Goal: Transaction & Acquisition: Register for event/course

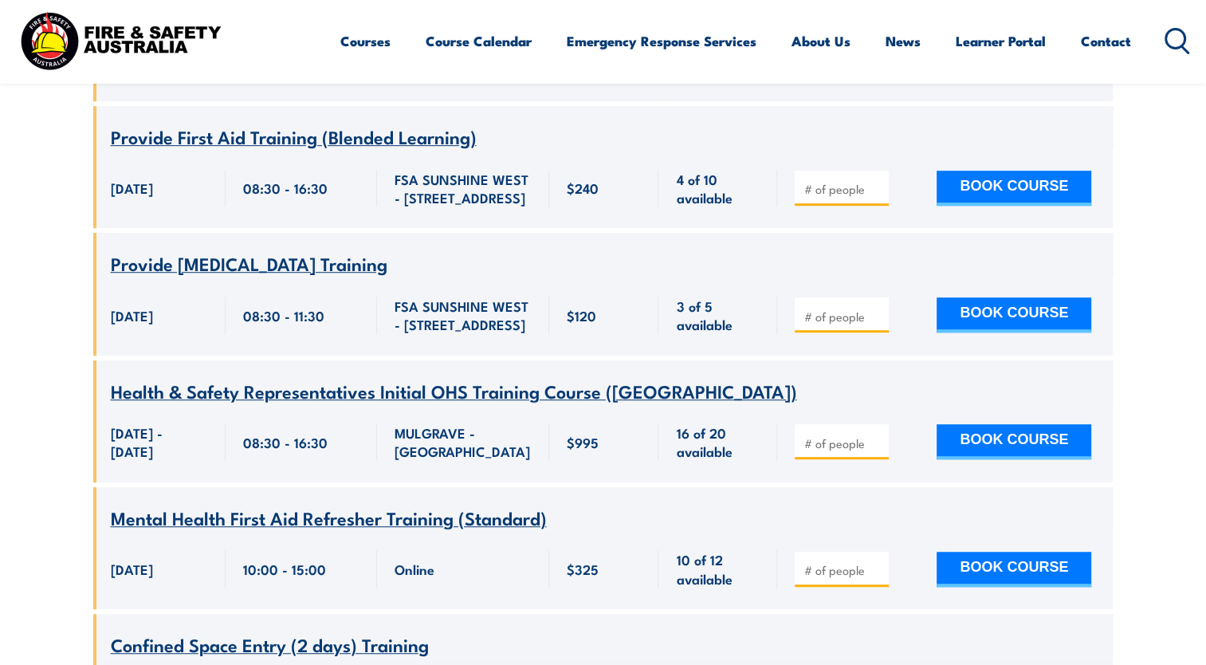
scroll to position [1164, 0]
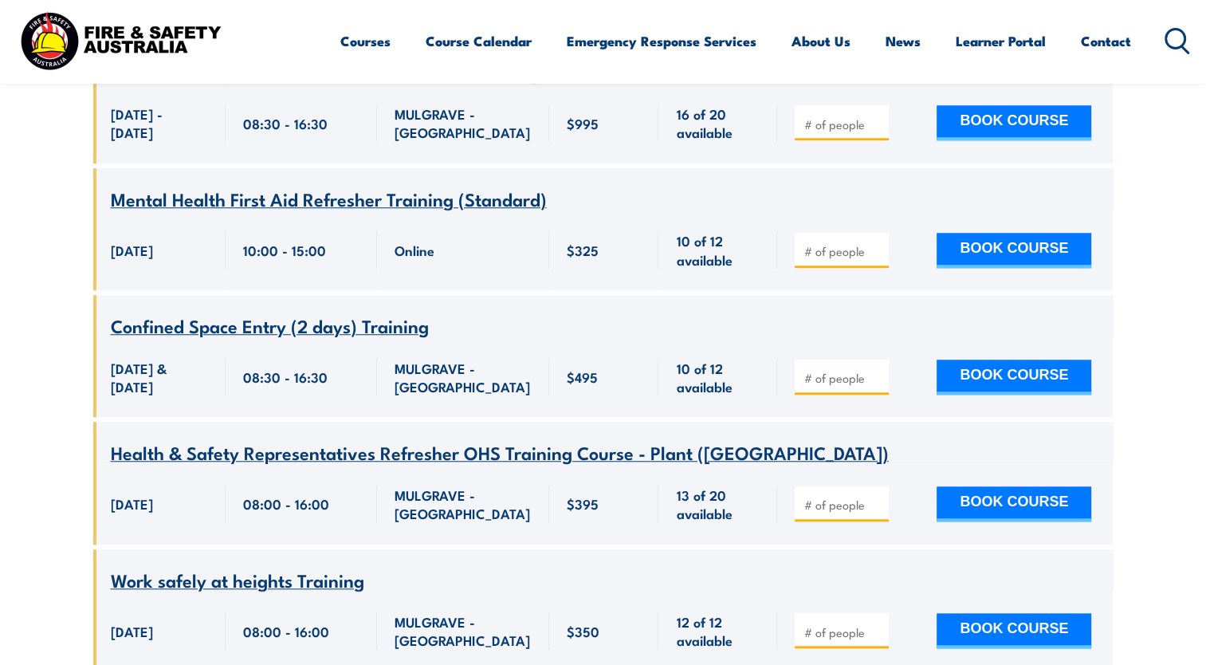
click at [853, 497] on input "number" at bounding box center [843, 505] width 80 height 16
click at [952, 486] on button "BOOK COURSE" at bounding box center [1014, 503] width 155 height 35
type input "1"
click at [1011, 486] on button "BOOK COURSE" at bounding box center [1014, 503] width 155 height 35
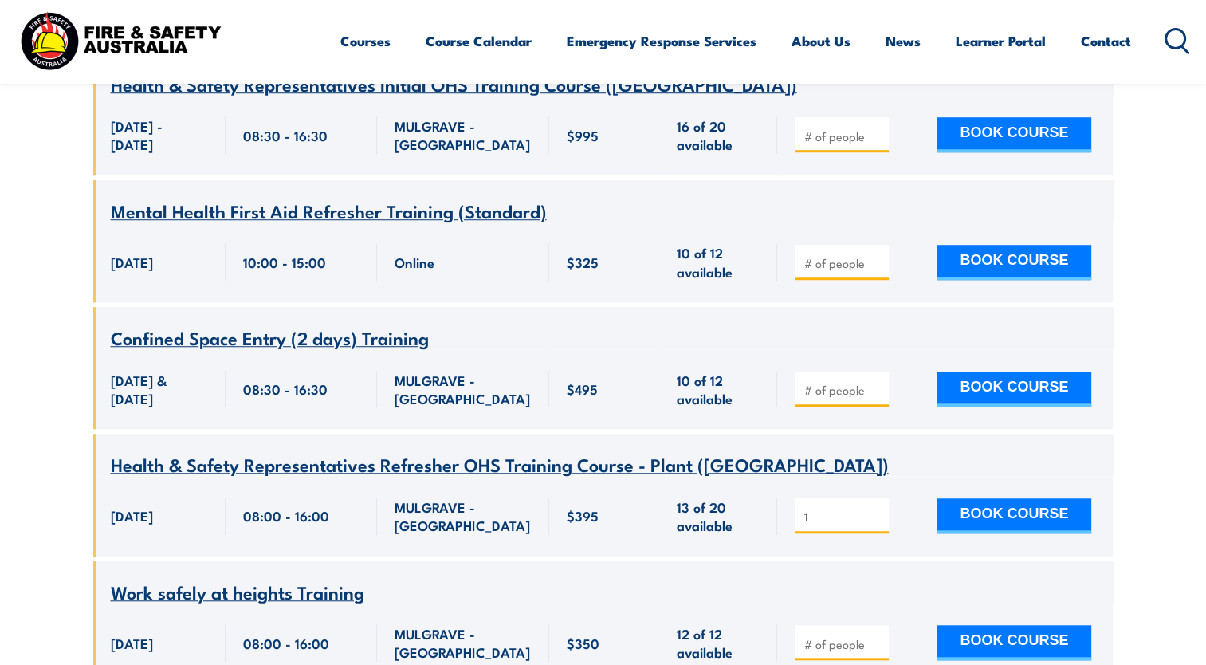
scroll to position [1164, 0]
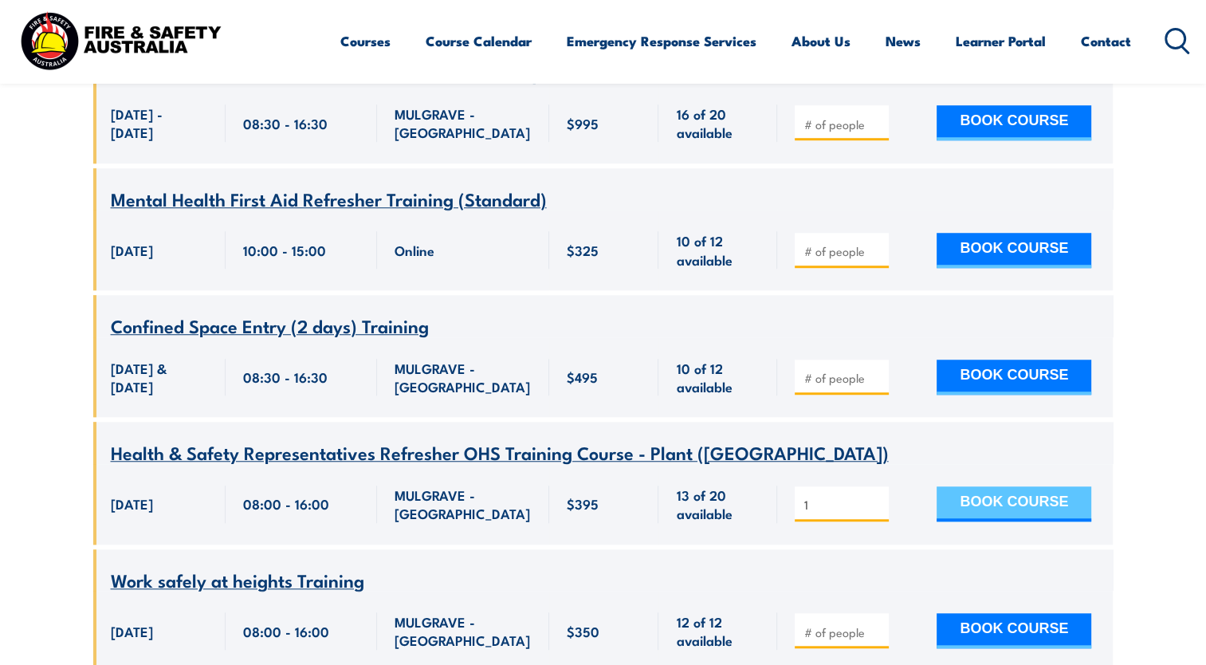
click at [992, 486] on button "BOOK COURSE" at bounding box center [1014, 503] width 155 height 35
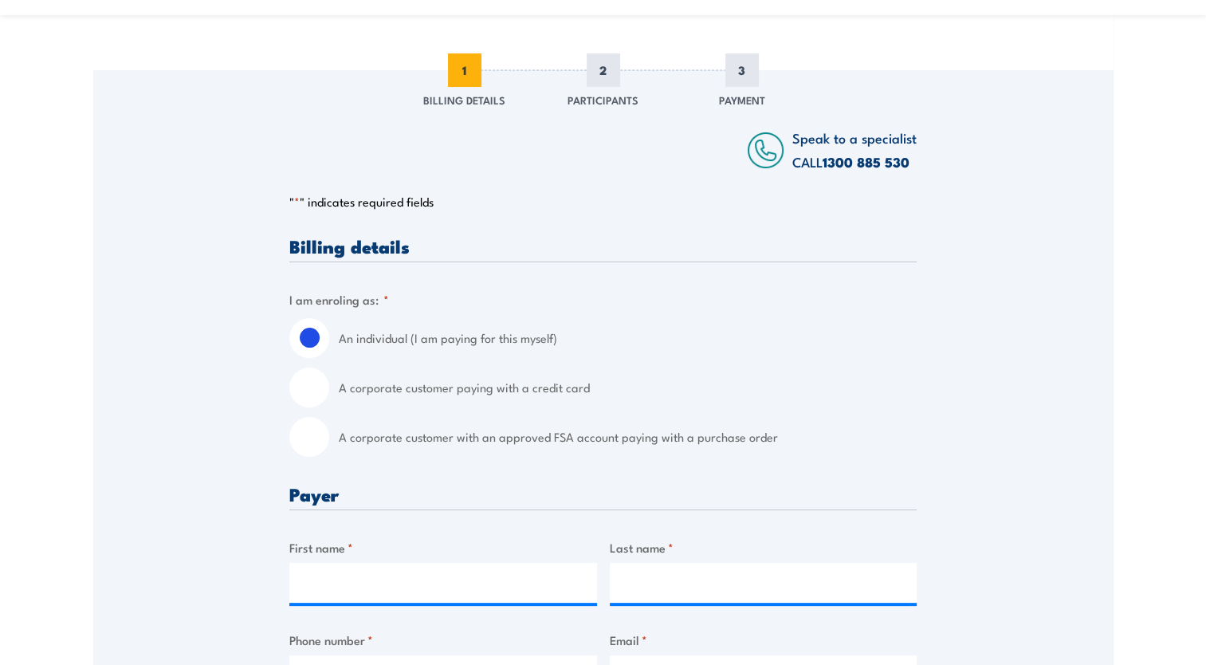
scroll to position [239, 0]
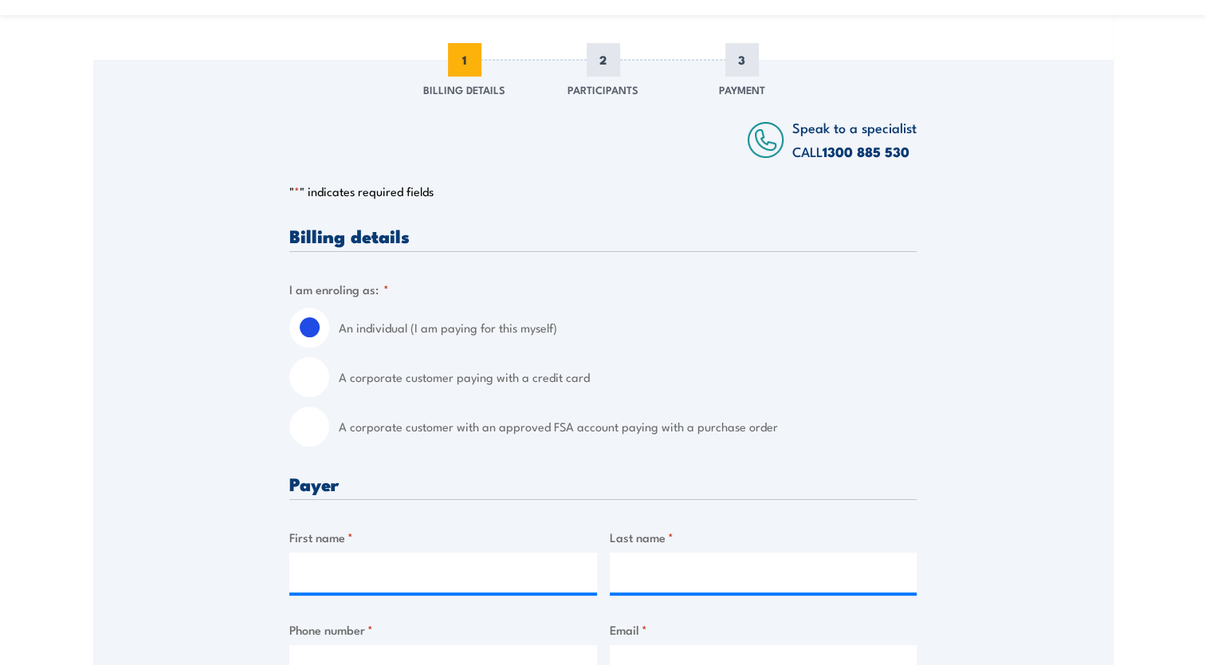
click at [300, 383] on input "A corporate customer paying with a credit card" at bounding box center [309, 377] width 40 height 40
radio input "true"
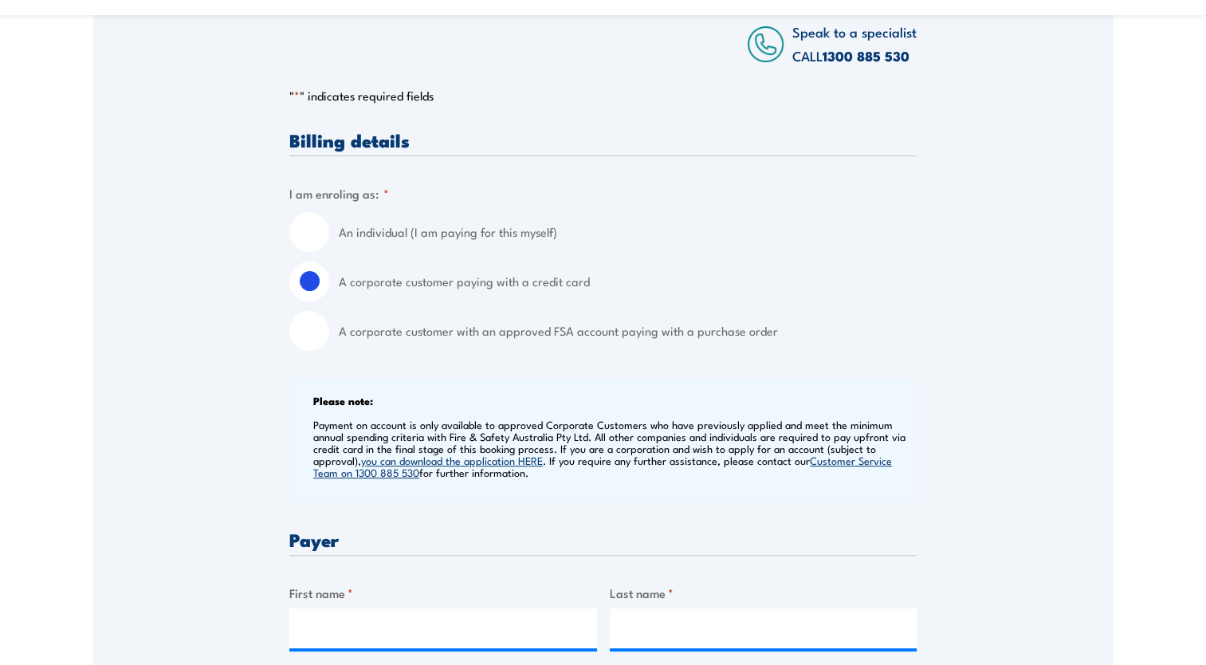
scroll to position [478, 0]
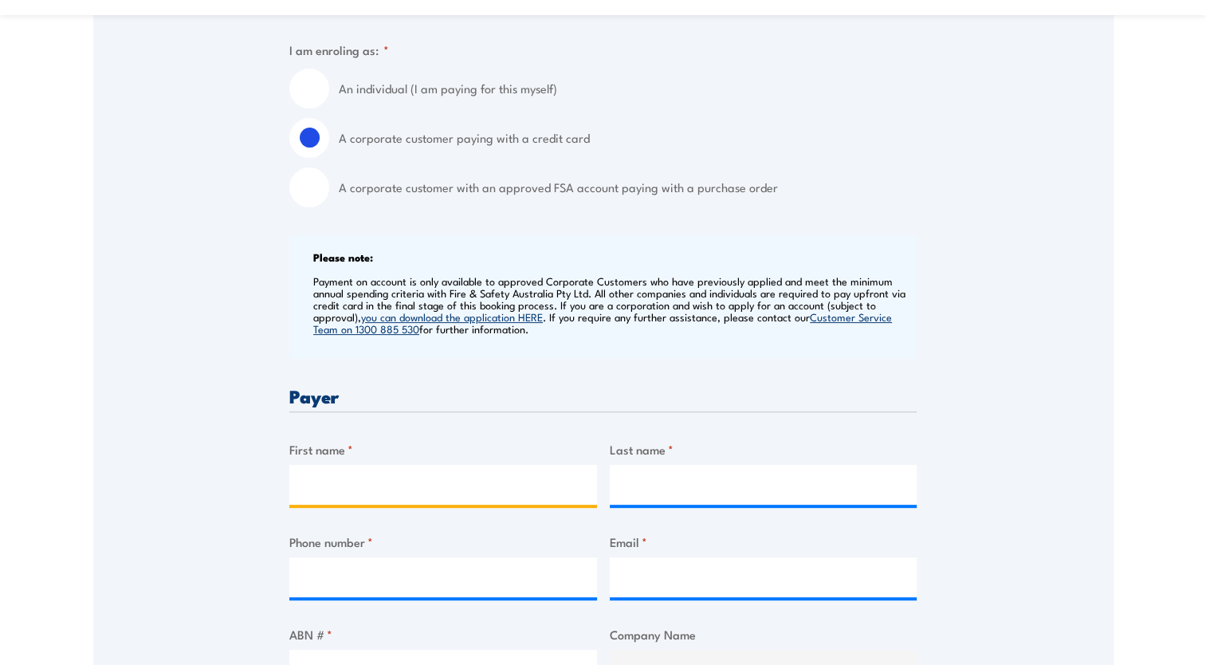
click at [366, 475] on input "First name *" at bounding box center [443, 485] width 308 height 40
type input "Marianne Grant"
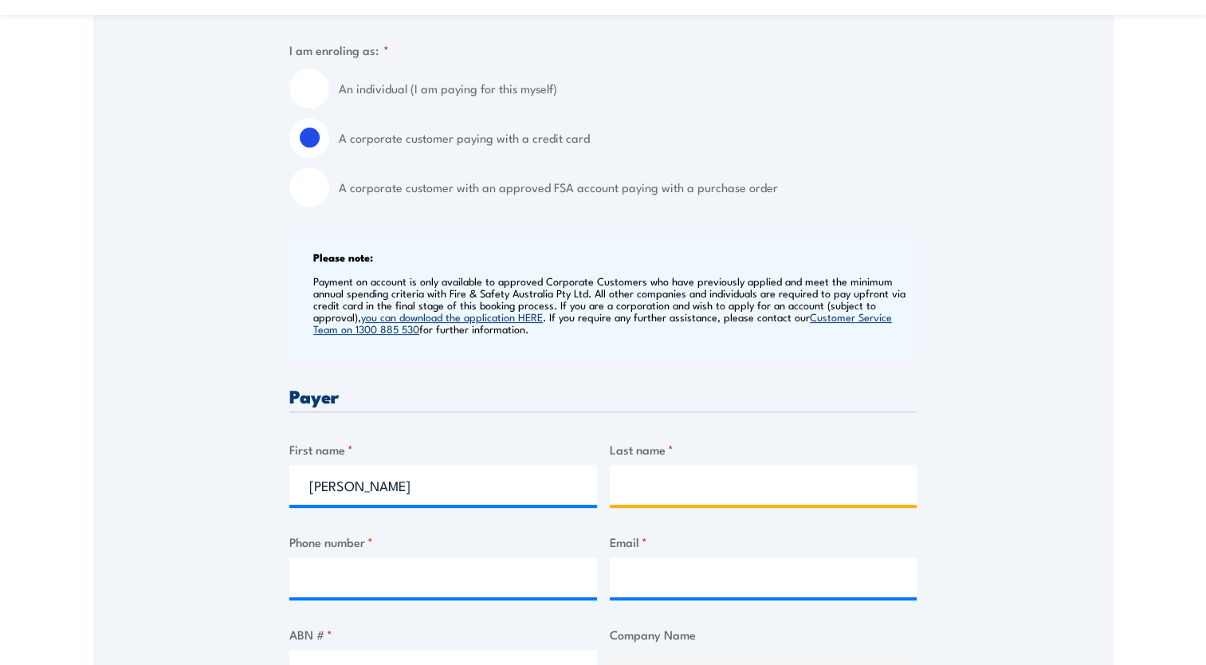
type input "Marianne Grant"
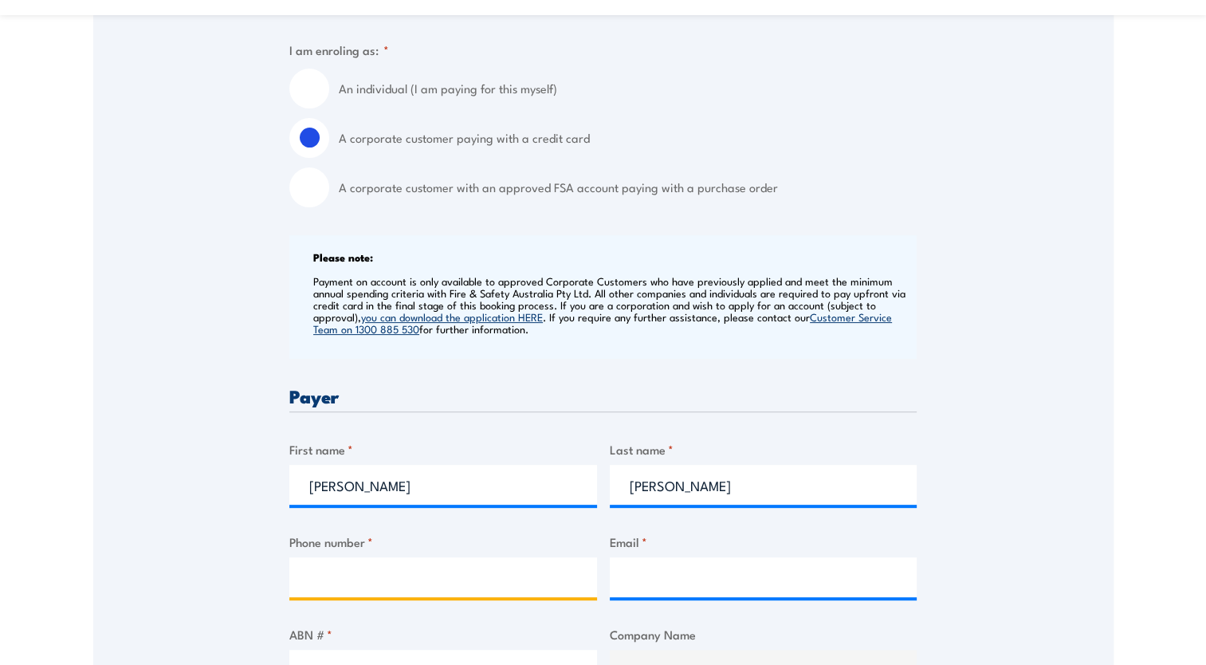
type input "0401616844"
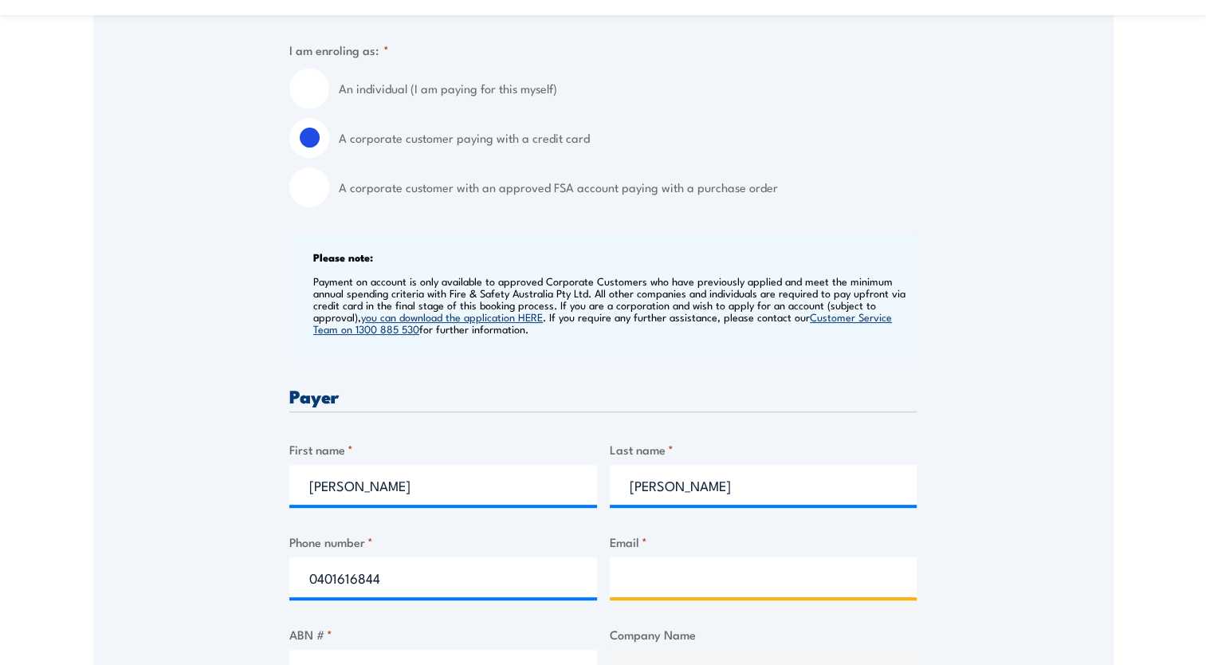
type input "marianne.grant@tpc.com.au"
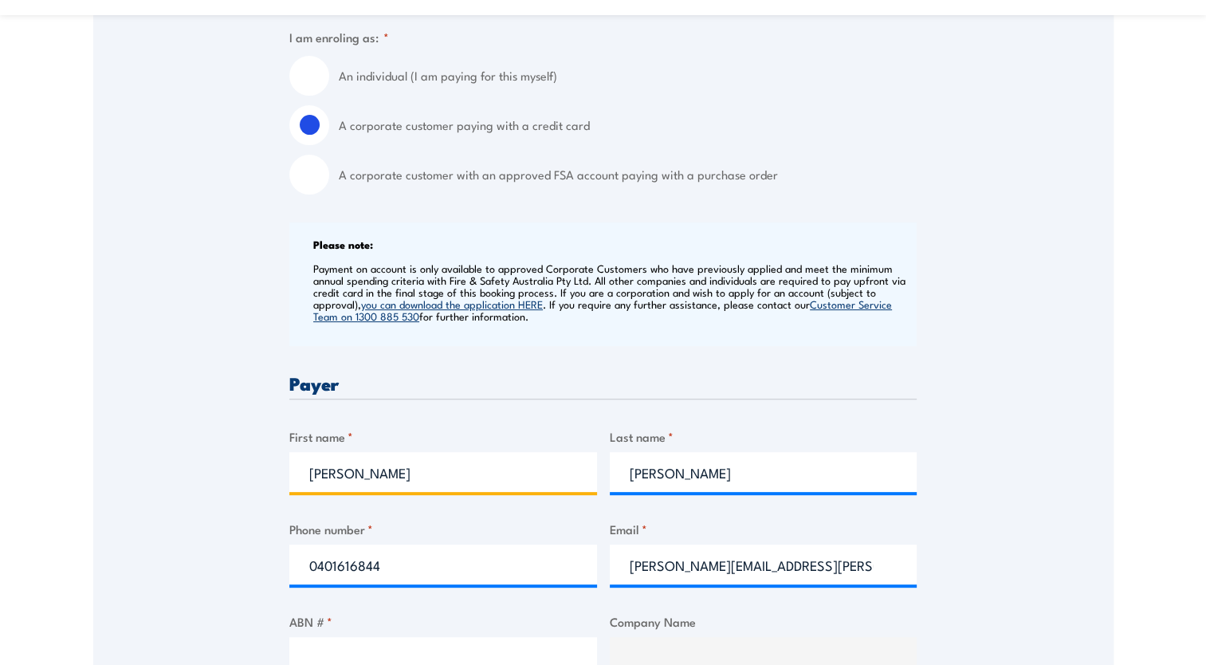
scroll to position [877, 0]
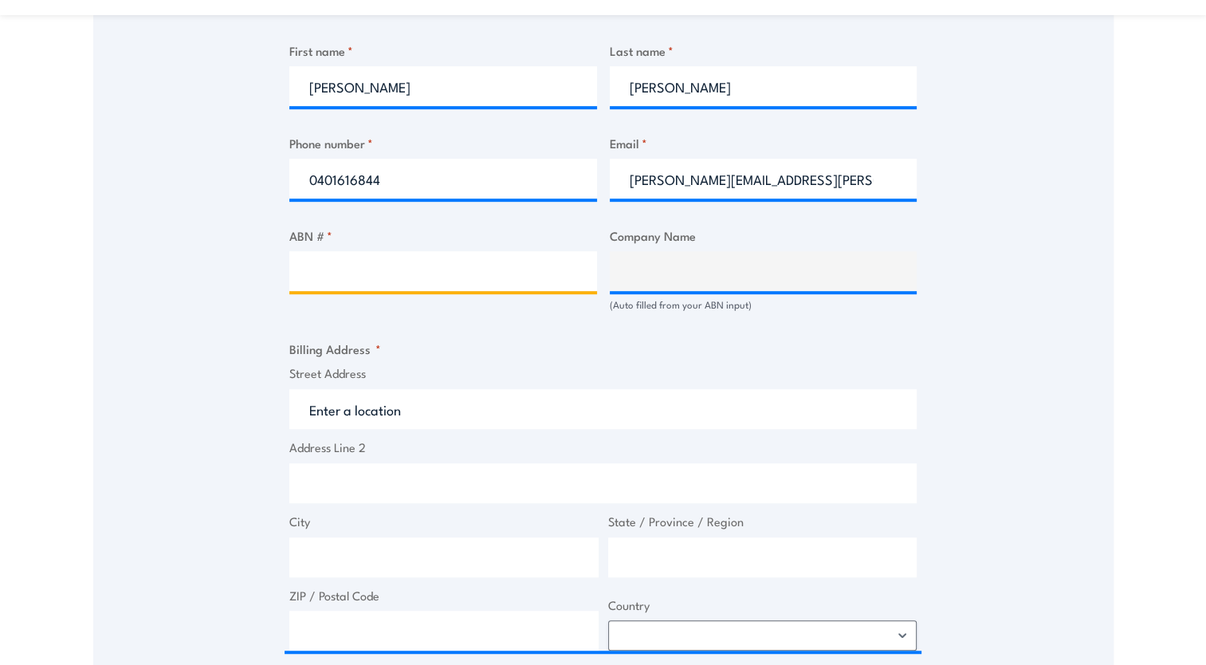
click at [368, 273] on input "ABN # *" at bounding box center [443, 271] width 308 height 40
click at [516, 269] on input "ABN # *" at bounding box center [443, 271] width 308 height 40
click at [360, 278] on input "ABN # *" at bounding box center [443, 271] width 308 height 40
paste input "99 073 079 268"
click at [331, 269] on input "99 073 079 268" at bounding box center [443, 271] width 308 height 40
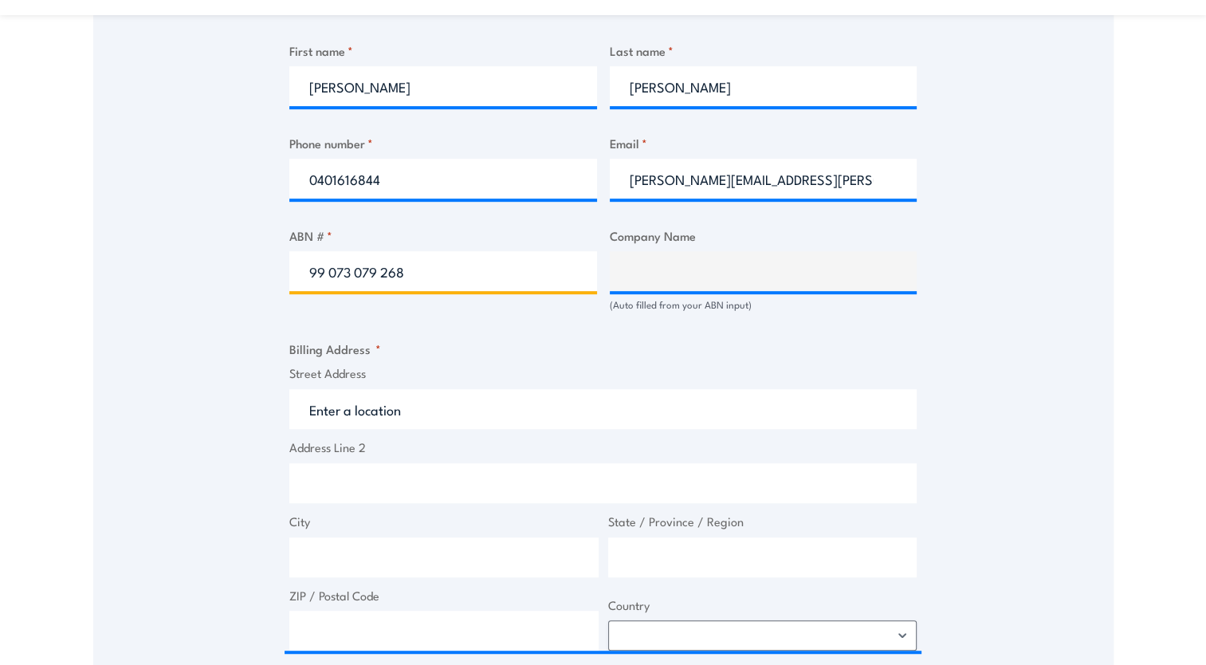
type input "99073 079 268"
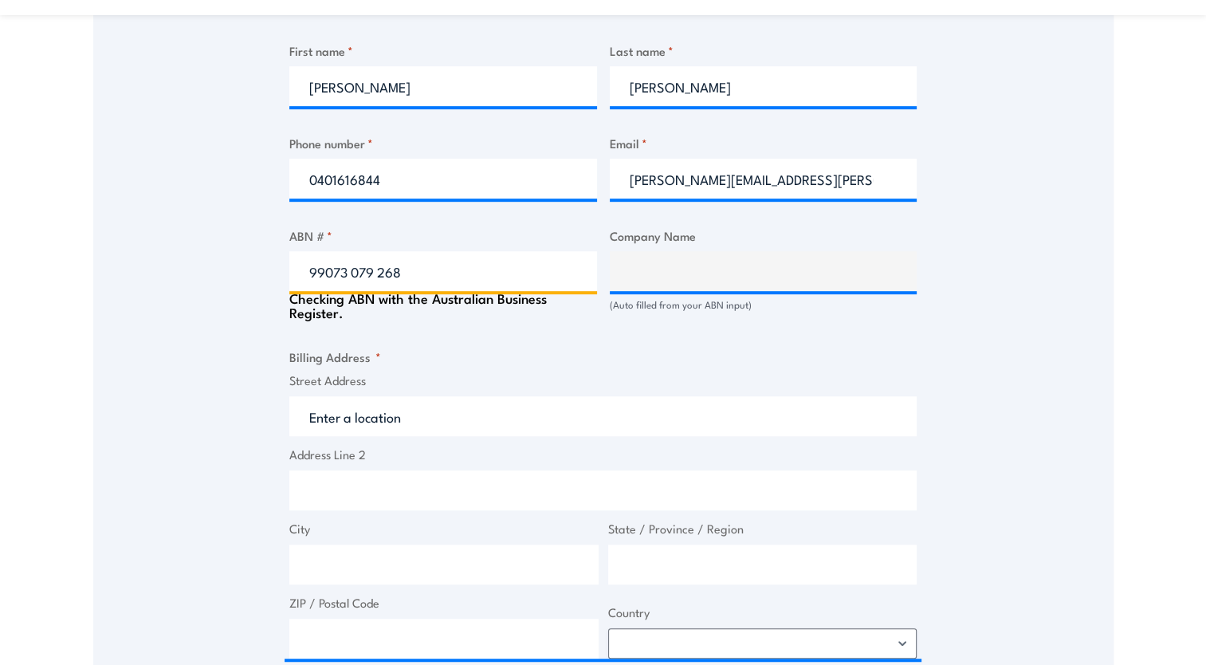
type input "TPC CONSOLIDATED LIMITED"
click at [357, 266] on input "99073 079 268" at bounding box center [443, 271] width 308 height 40
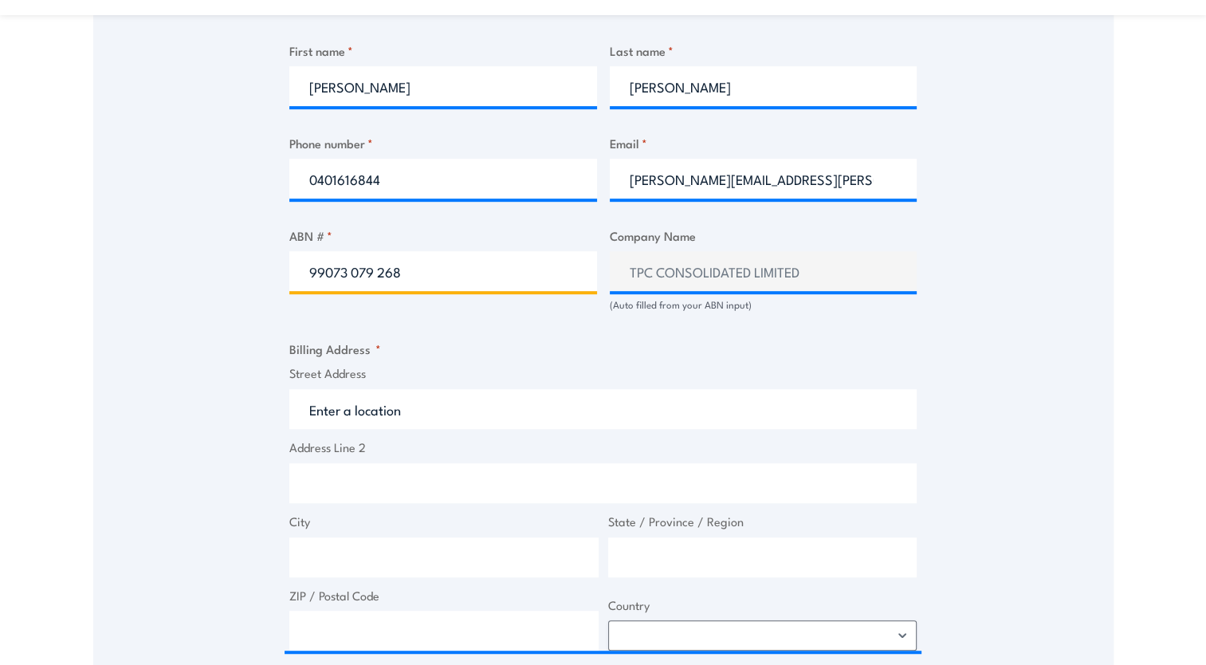
type input "99073 079 268"
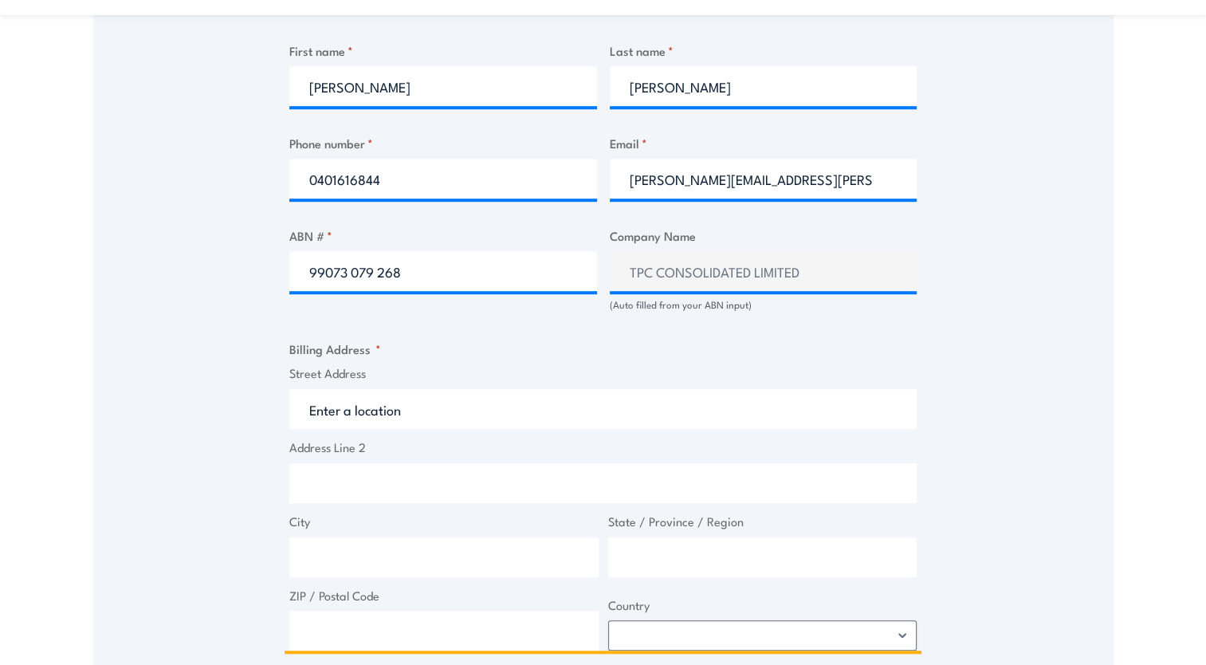
click at [363, 410] on input "Street Address" at bounding box center [602, 409] width 627 height 40
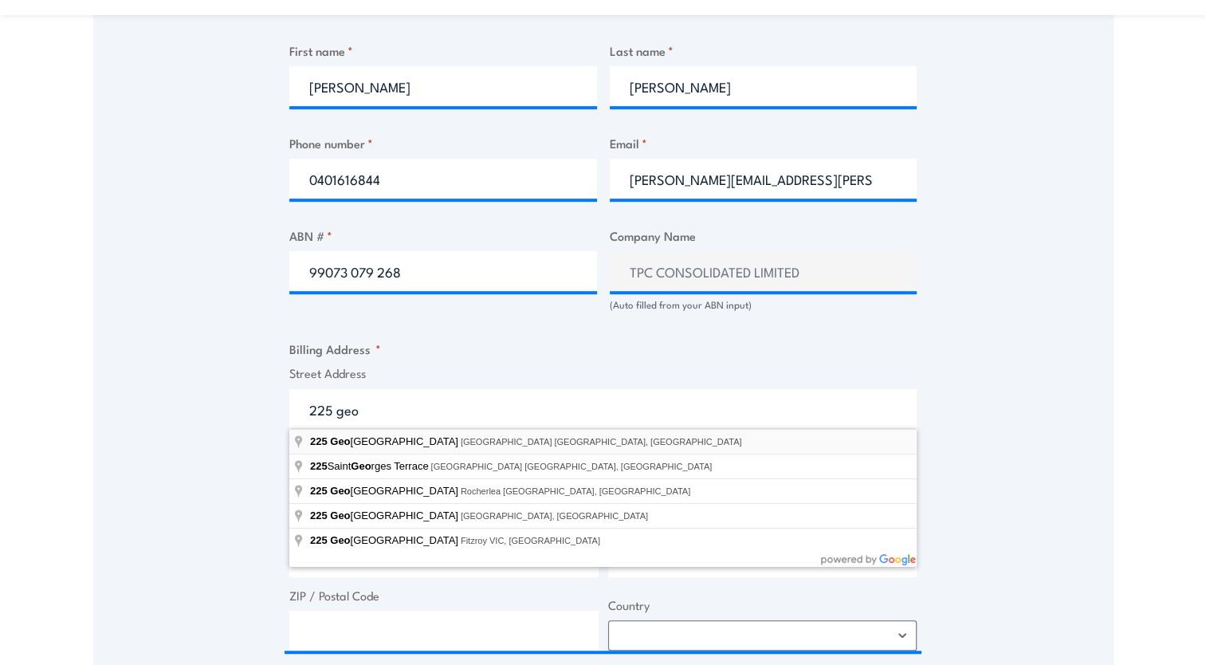
type input "225 George Street, Sydney NSW, Australia"
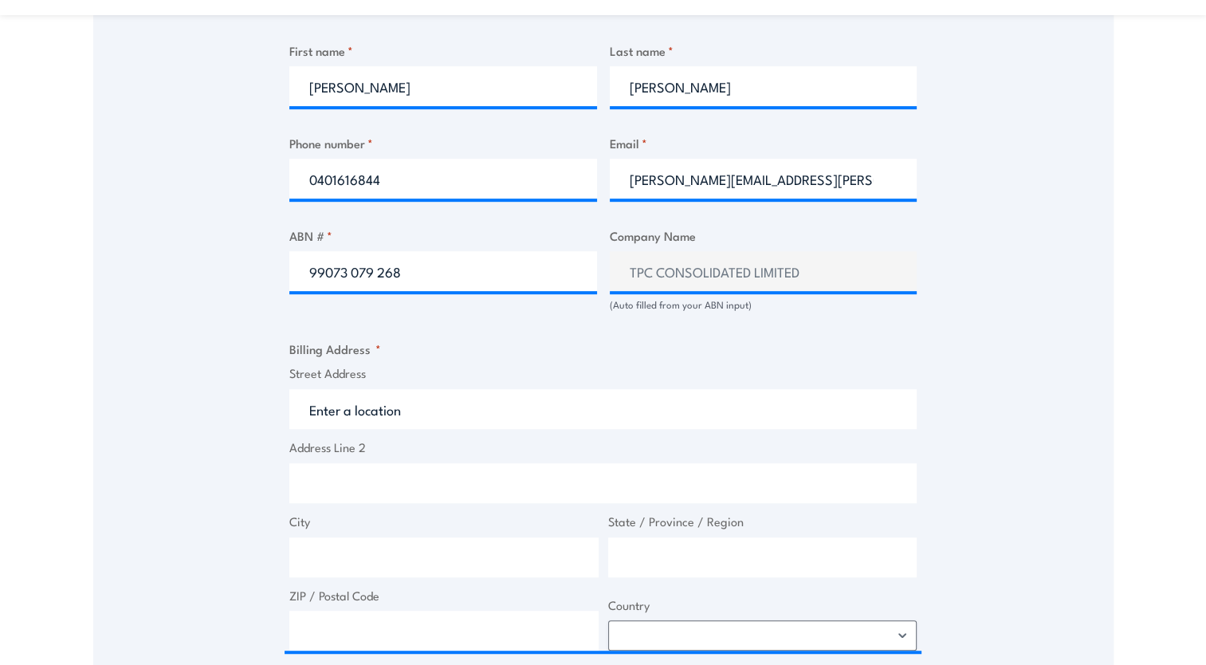
type input "225 George St"
type input "Sydney"
type input "New South Wales"
type input "2000"
select select "Australia"
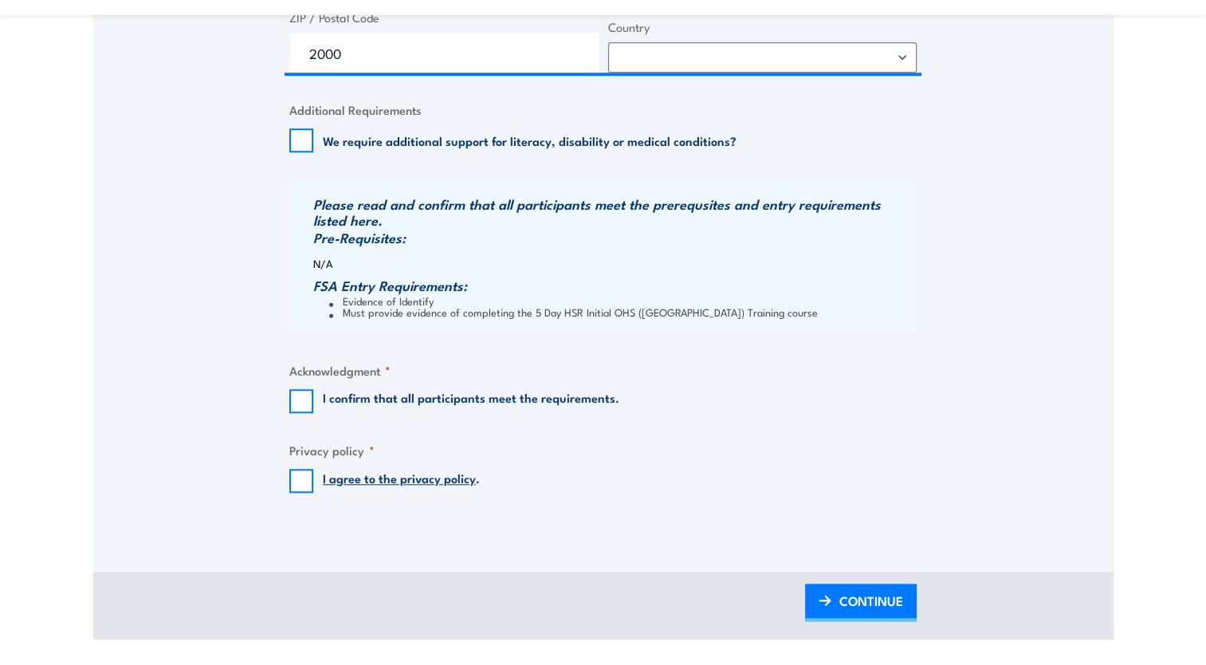
scroll to position [1514, 0]
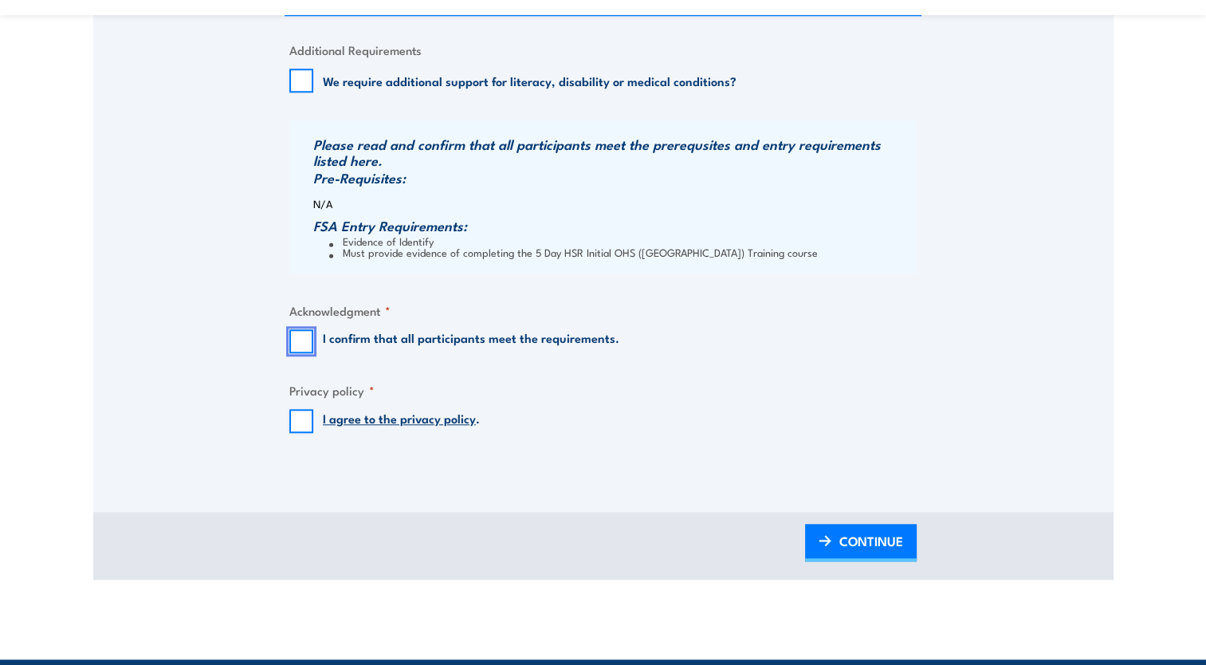
drag, startPoint x: 305, startPoint y: 336, endPoint x: 300, endPoint y: 374, distance: 38.7
click at [306, 336] on input "I confirm that all participants meet the requirements." at bounding box center [301, 341] width 24 height 24
checkbox input "true"
click at [297, 423] on input "I agree to the privacy policy ." at bounding box center [301, 421] width 24 height 24
checkbox input "true"
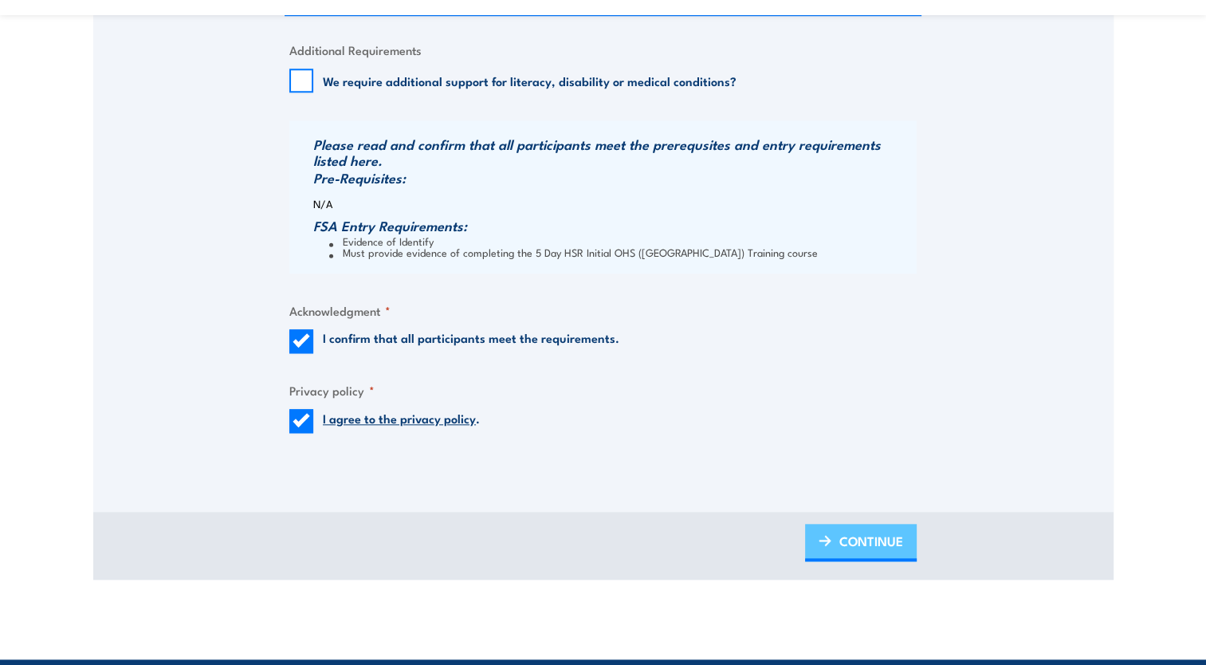
click at [857, 531] on span "CONTINUE" at bounding box center [871, 541] width 64 height 42
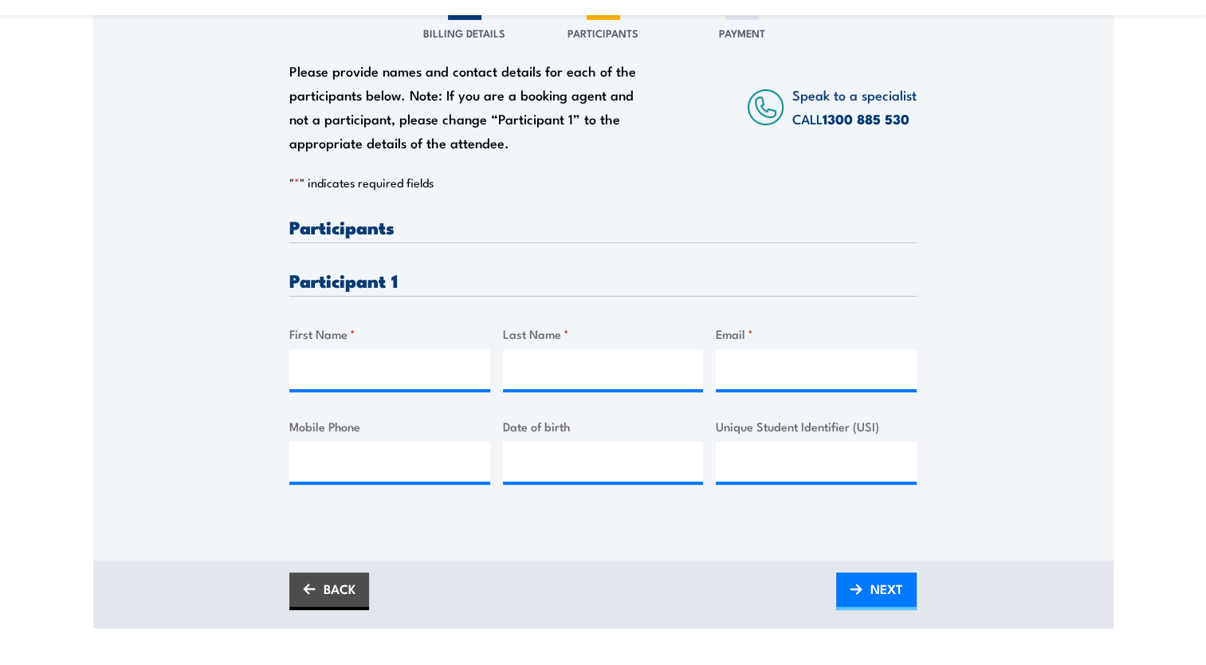
scroll to position [319, 0]
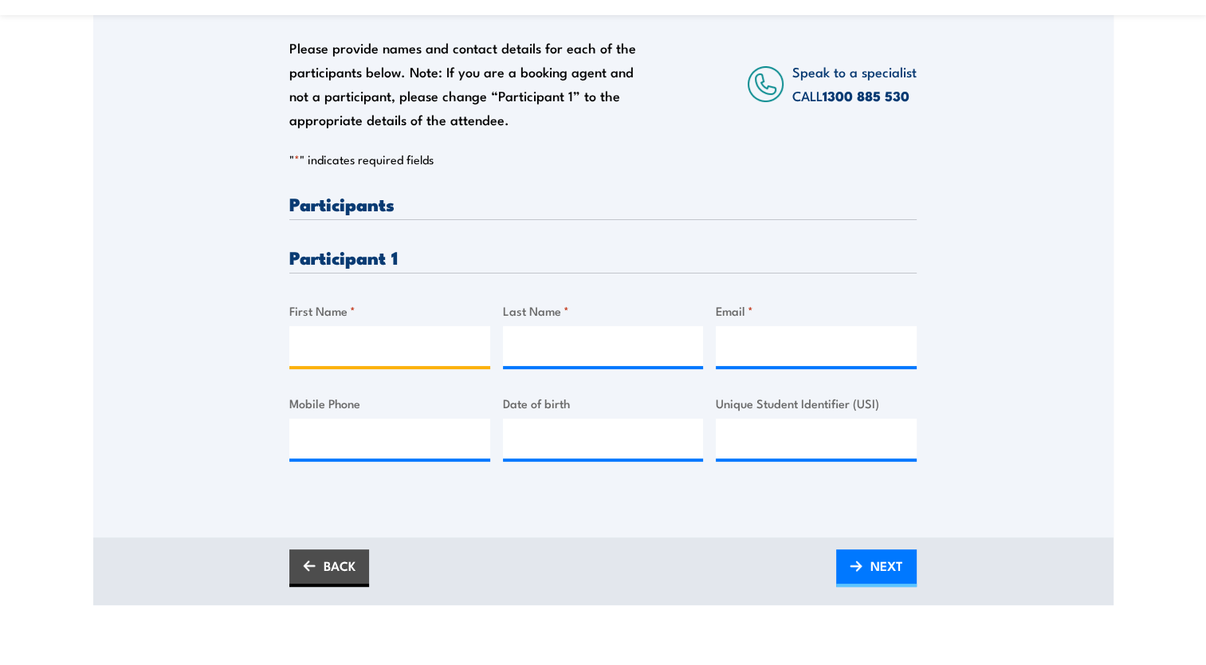
click at [334, 355] on input "First Name *" at bounding box center [389, 346] width 201 height 40
type input "B"
type input "Huy"
click at [524, 350] on input "Last Name *" at bounding box center [603, 346] width 201 height 40
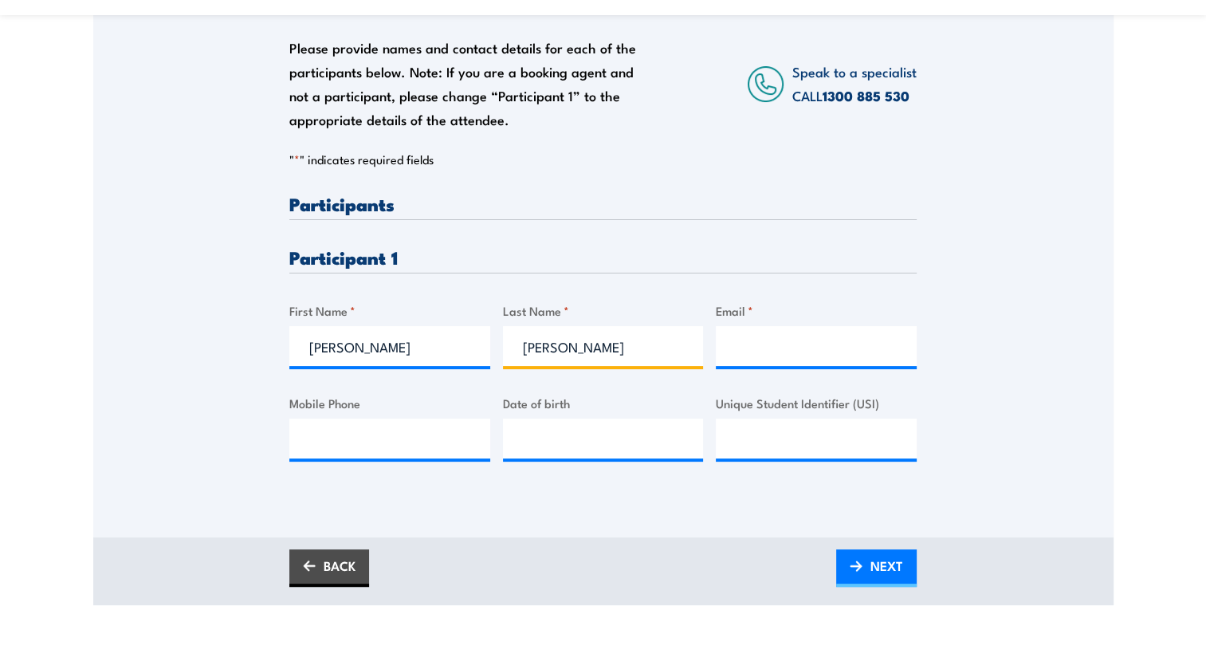
type input "Nguyen"
click at [768, 342] on input "Email *" at bounding box center [816, 346] width 201 height 40
paste input "huy.nguyen@covau.com.au"
click at [737, 351] on input "huy.nguyen@covau.com.au" at bounding box center [816, 346] width 201 height 40
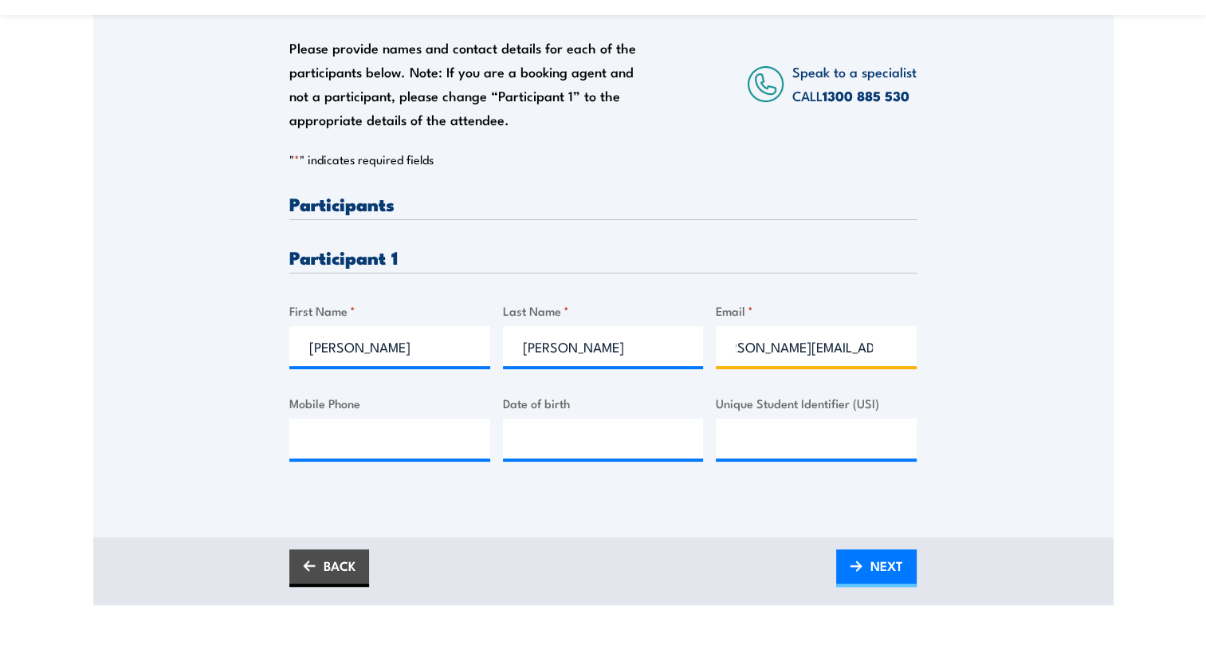
drag, startPoint x: 746, startPoint y: 332, endPoint x: 778, endPoint y: 346, distance: 35.0
click at [752, 332] on input "huy.nguyen@covau.com.au" at bounding box center [816, 346] width 201 height 40
click at [752, 343] on input "huy.nguyen@covau.com.au" at bounding box center [816, 346] width 201 height 40
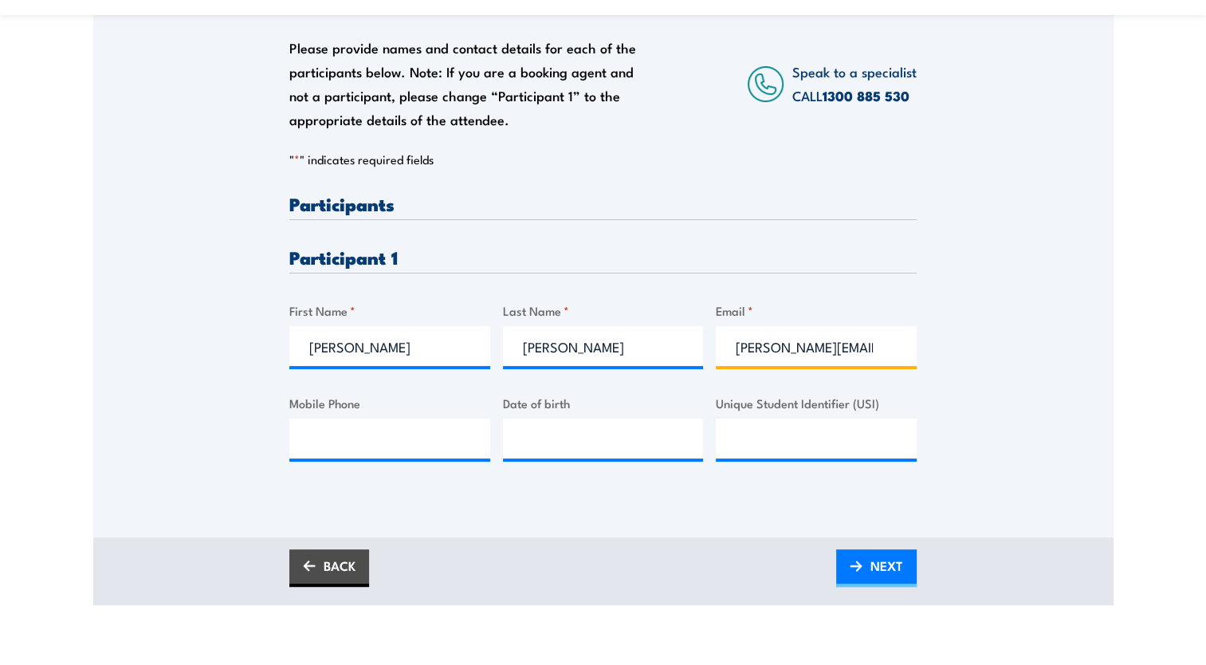
type input "huy.nguyen@covau.com.au"
click at [520, 508] on div "Please provide names and contact details for each of the participants below. No…" at bounding box center [603, 258] width 1020 height 557
click at [320, 430] on input "Mobile Phone" at bounding box center [389, 438] width 201 height 40
paste input "+61 449 616 688"
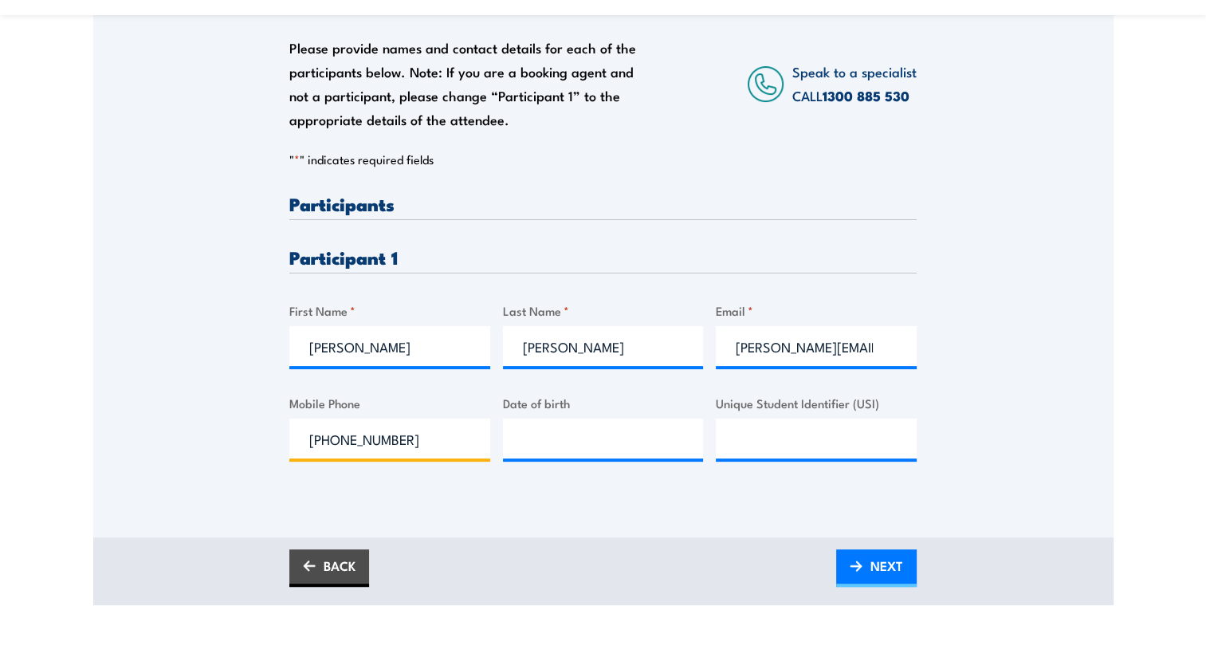
type input "+61 449 616 688"
click at [218, 429] on div "Please provide names and contact details for each of the participants below. No…" at bounding box center [603, 236] width 1020 height 512
click at [879, 567] on span "NEXT" at bounding box center [886, 565] width 33 height 42
